Goal: Check status: Check status

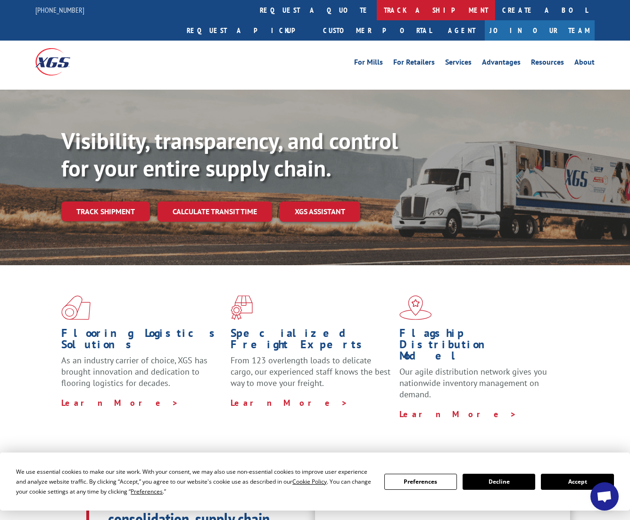
click at [377, 13] on link "track a shipment" at bounding box center [436, 10] width 118 height 20
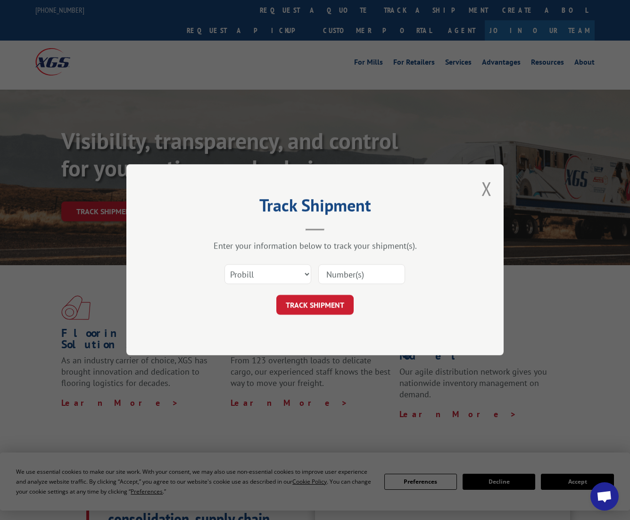
click at [360, 272] on input at bounding box center [361, 275] width 87 height 20
paste input "479406341984"
type input "479406341984"
click at [321, 303] on button "TRACK SHIPMENT" at bounding box center [314, 305] width 77 height 20
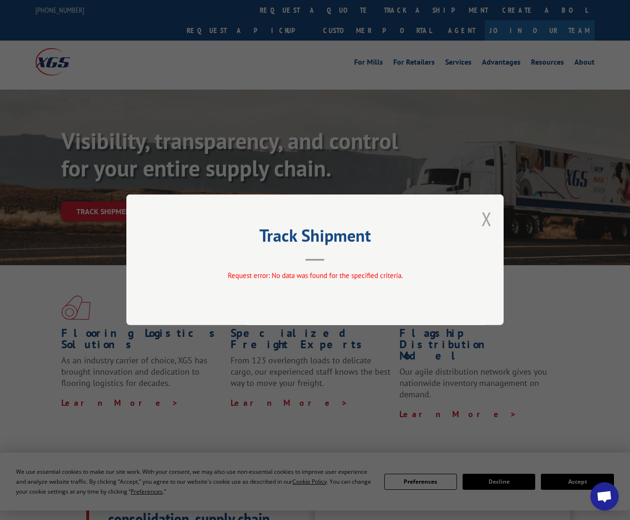
click at [486, 216] on button "Close modal" at bounding box center [487, 218] width 10 height 25
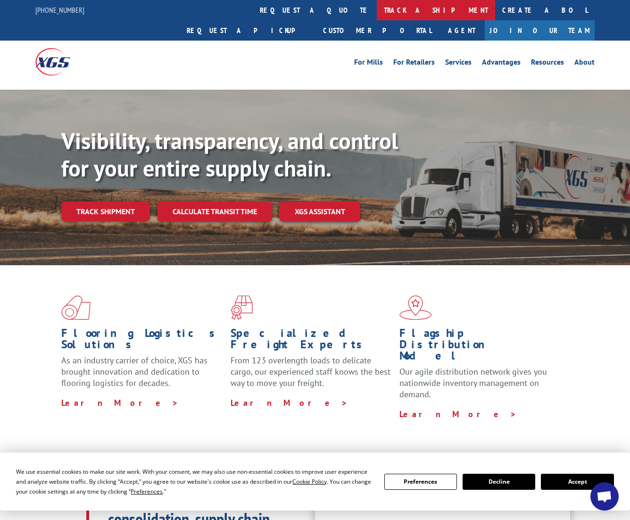
click at [377, 8] on link "track a shipment" at bounding box center [436, 10] width 118 height 20
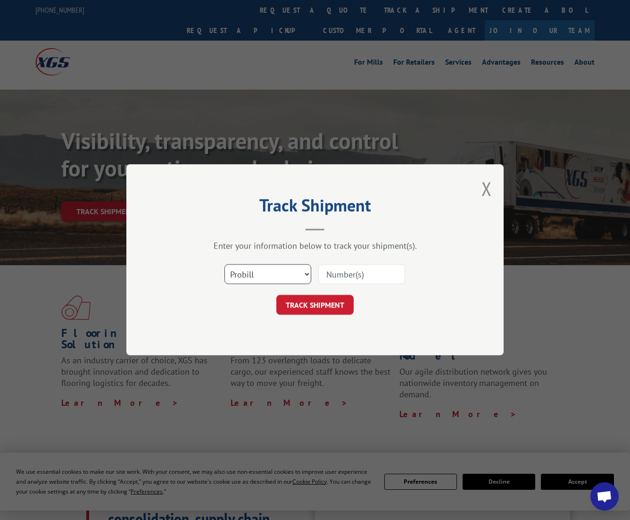
click at [268, 274] on select "Select category... Probill BOL PO" at bounding box center [268, 275] width 87 height 20
